Goal: Information Seeking & Learning: Learn about a topic

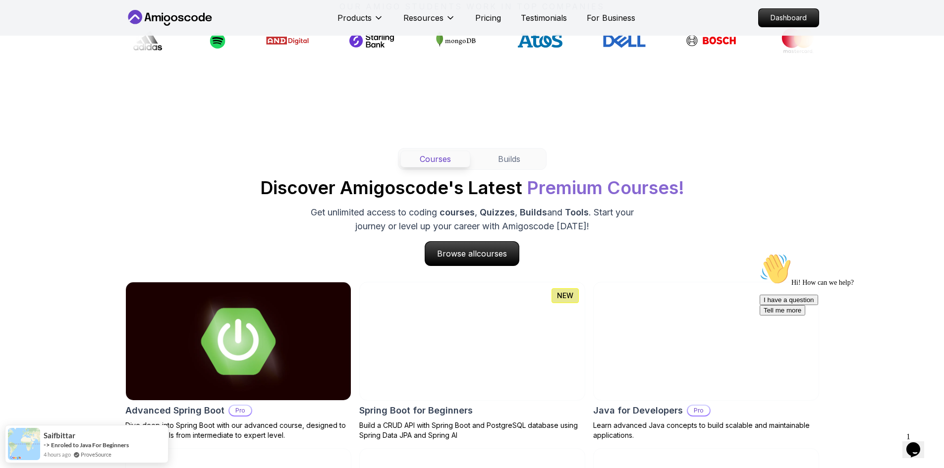
scroll to position [843, 0]
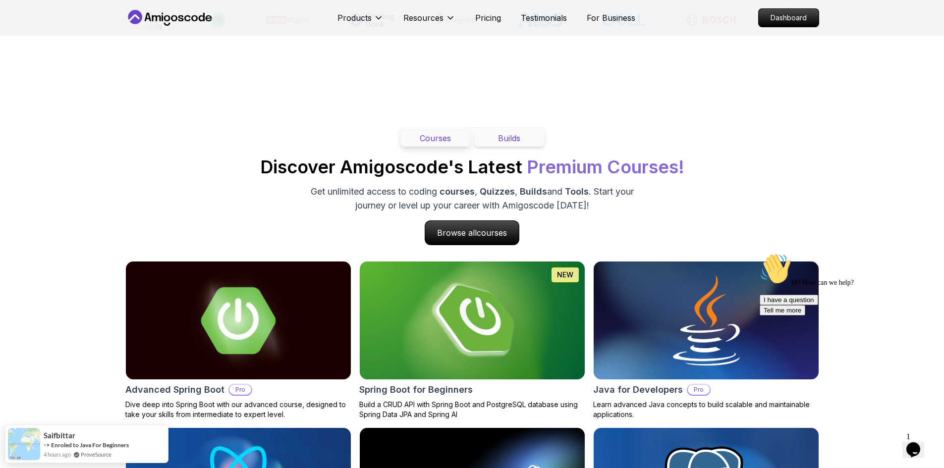
click at [511, 136] on button "Builds" at bounding box center [509, 138] width 70 height 17
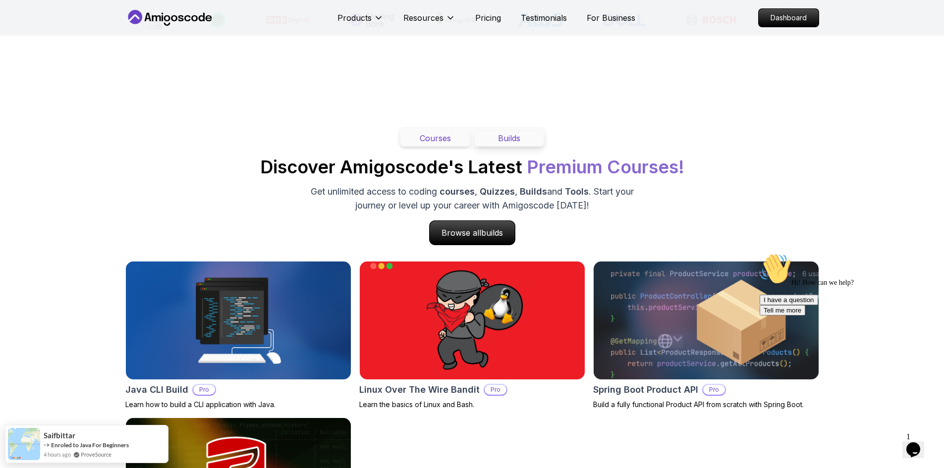
click at [452, 136] on button "Courses" at bounding box center [435, 138] width 70 height 17
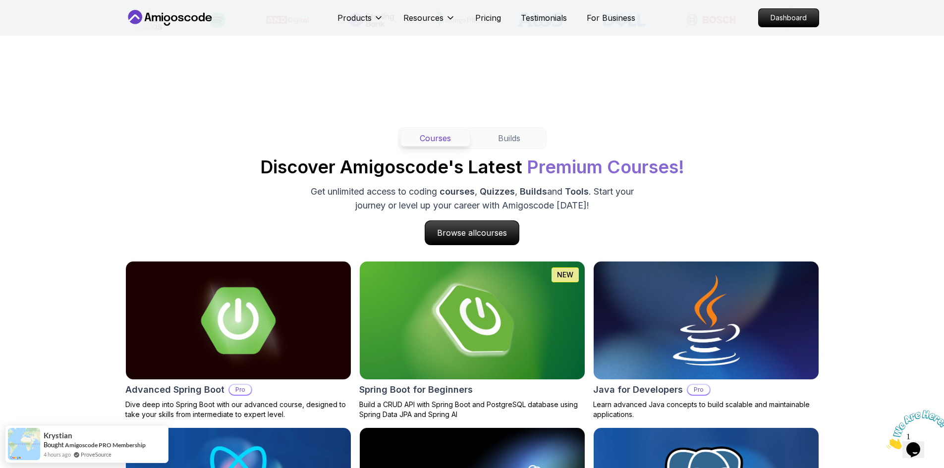
click at [169, 18] on icon at bounding box center [167, 18] width 6 height 6
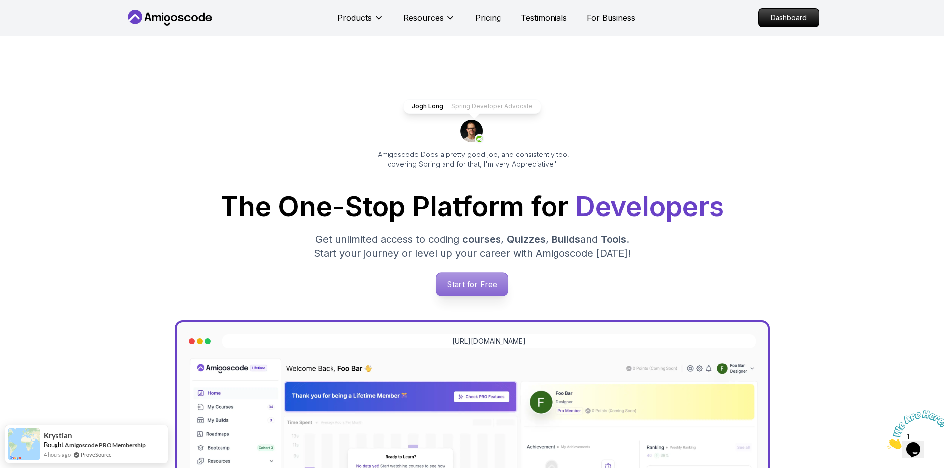
click at [492, 280] on p "Start for Free" at bounding box center [472, 284] width 72 height 23
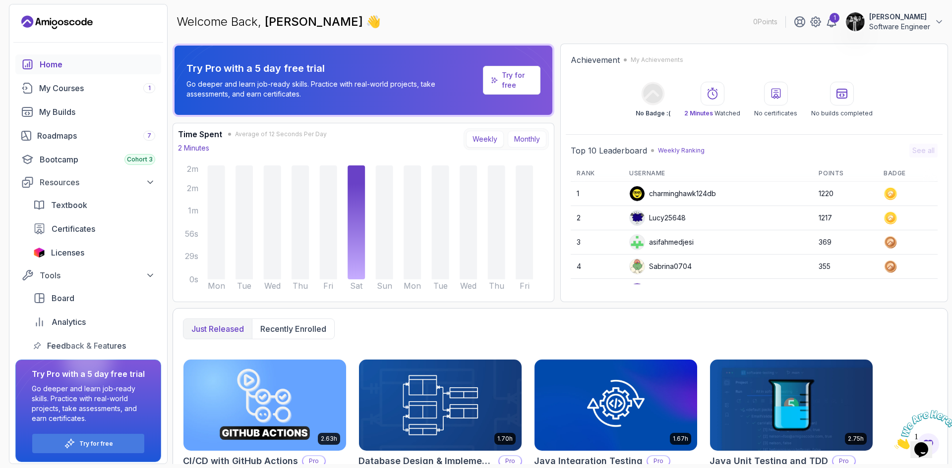
click at [524, 146] on button "Monthly" at bounding box center [527, 139] width 39 height 17
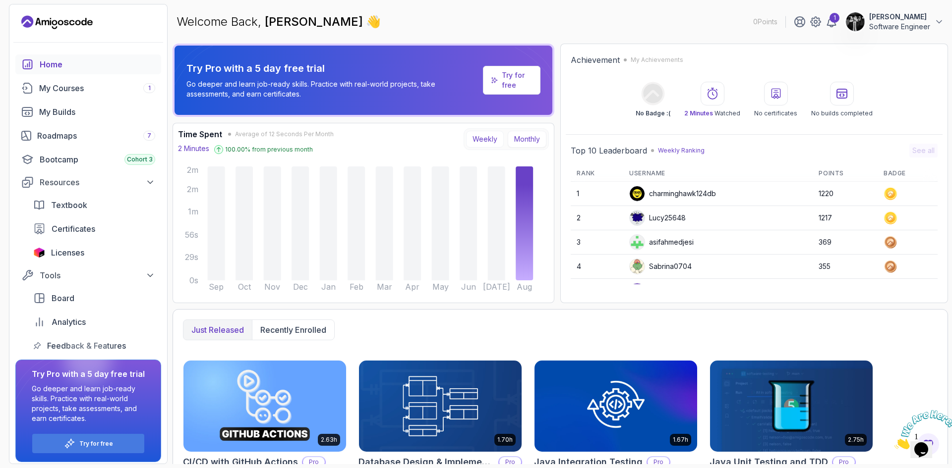
click at [482, 138] on button "Weekly" at bounding box center [485, 139] width 38 height 17
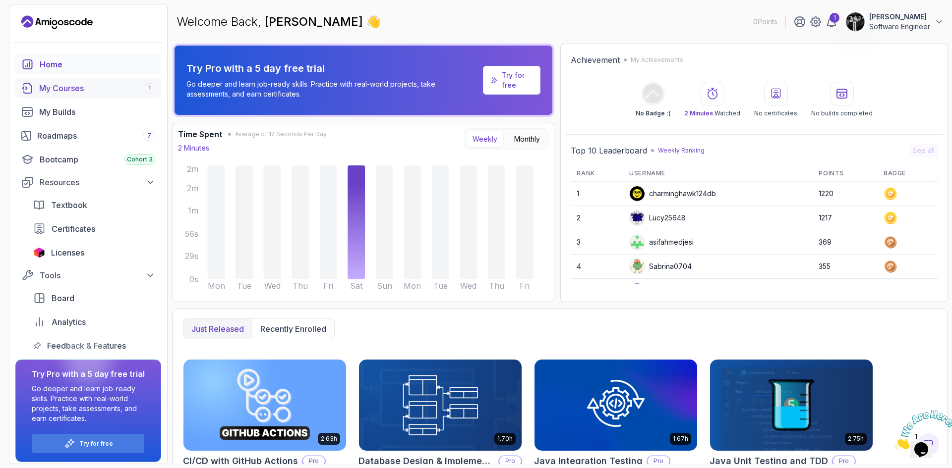
click at [86, 91] on div "My Courses 1" at bounding box center [97, 88] width 116 height 12
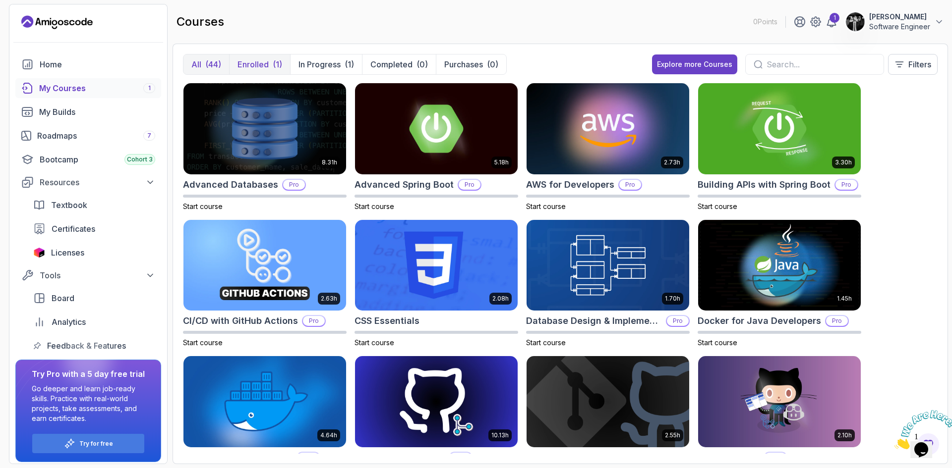
click at [258, 59] on p "Enrolled" at bounding box center [252, 64] width 31 height 12
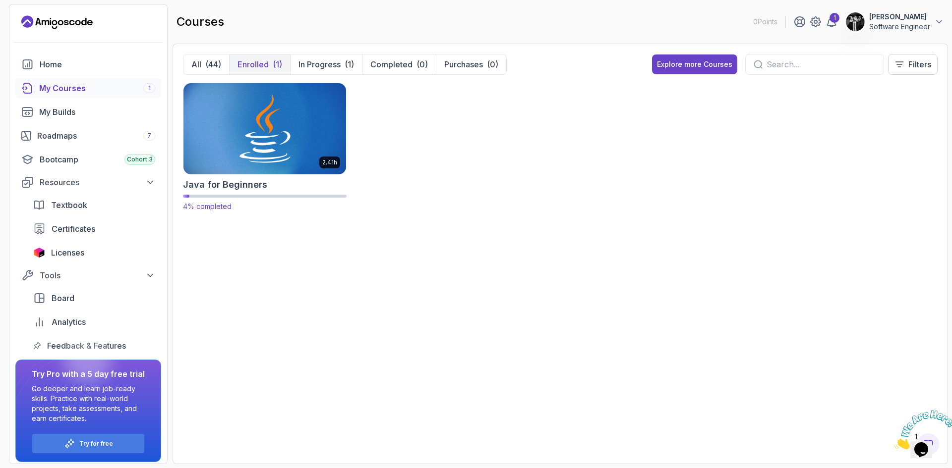
click at [275, 131] on img at bounding box center [264, 129] width 171 height 96
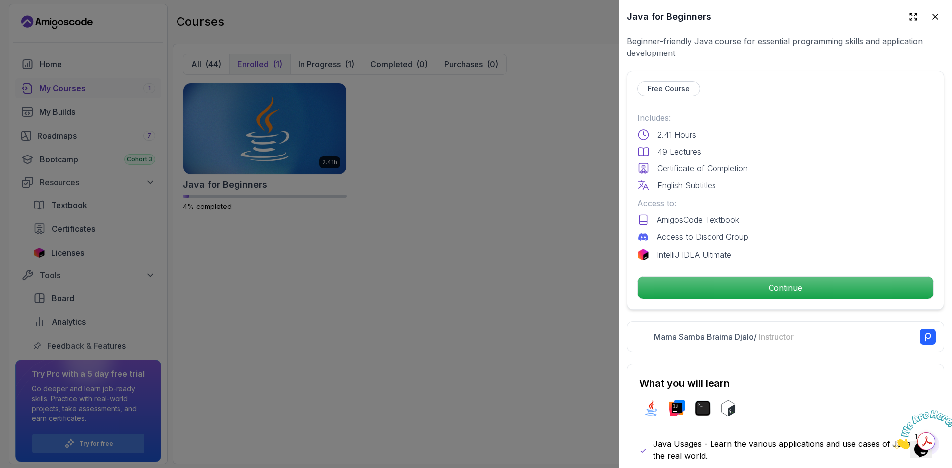
scroll to position [248, 0]
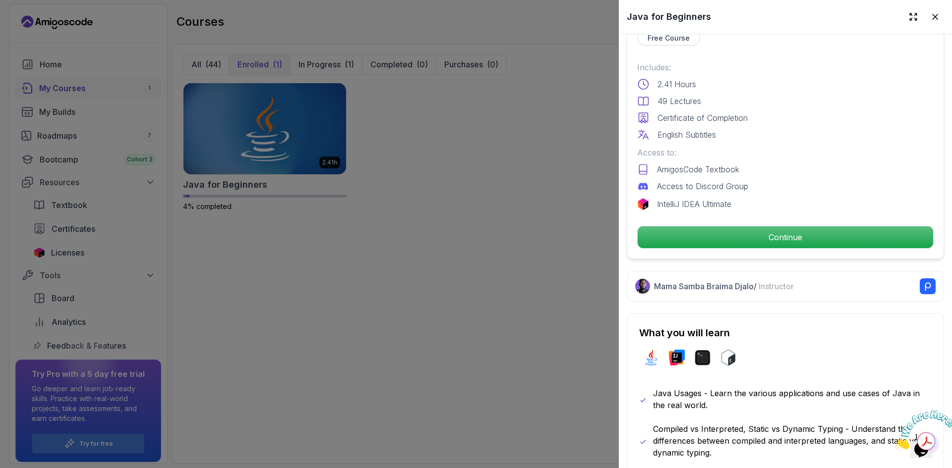
click at [473, 160] on div at bounding box center [476, 234] width 952 height 468
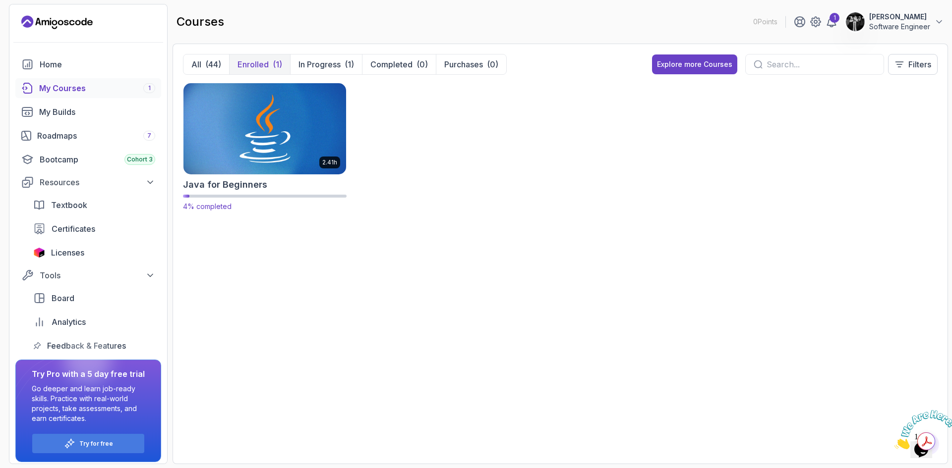
click at [298, 149] on img at bounding box center [264, 129] width 171 height 96
